Goal: Browse casually: Explore the website without a specific task or goal

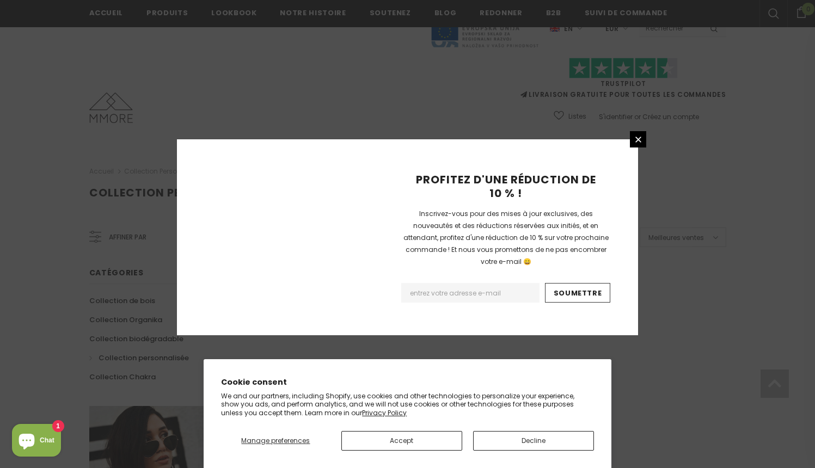
scroll to position [674, 0]
